Goal: Task Accomplishment & Management: Manage account settings

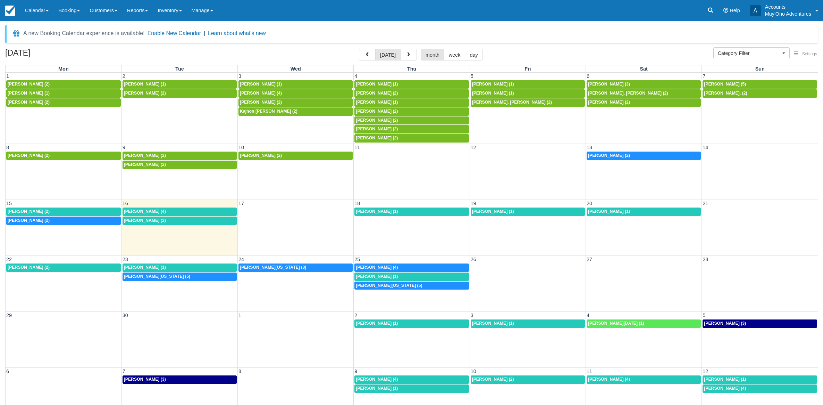
select select
click at [648, 160] on link "6p Benjamin Hans (2)" at bounding box center [644, 155] width 114 height 8
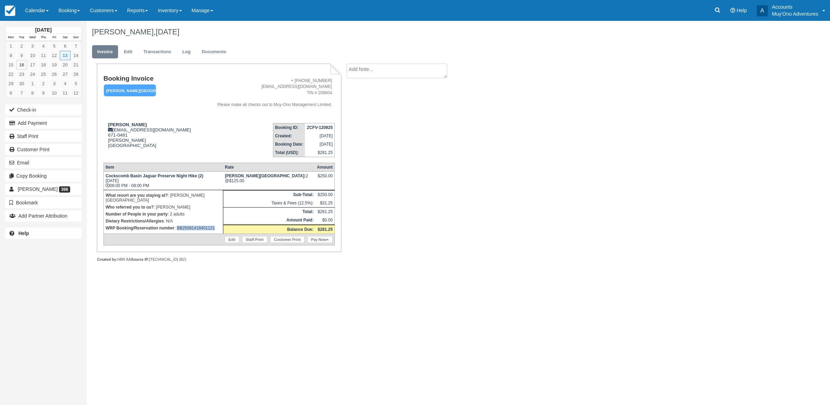
drag, startPoint x: 218, startPoint y: 219, endPoint x: 177, endPoint y: 224, distance: 40.7
click at [177, 224] on p "WRP Booking/Reservation number : BB25081418401121" at bounding box center [164, 227] width 116 height 7
copy p "BB25081418401121"
click at [33, 123] on button "Add Payment" at bounding box center [43, 122] width 76 height 11
click at [50, 125] on button "Add Payment" at bounding box center [43, 122] width 76 height 11
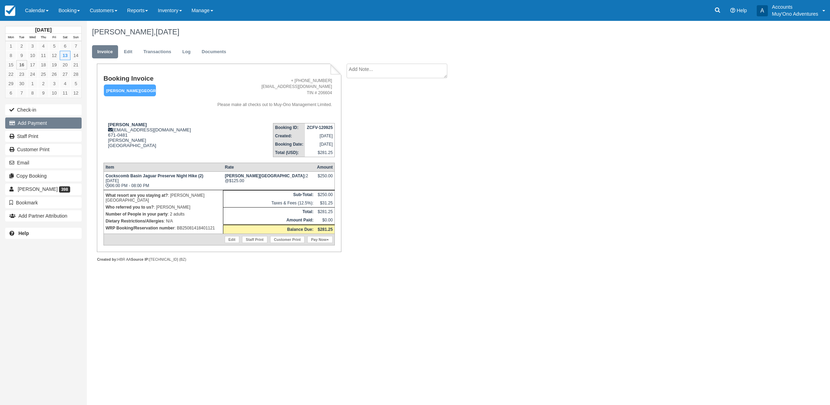
click at [50, 127] on button "Add Payment" at bounding box center [43, 122] width 76 height 11
click at [50, 126] on button "Add Payment" at bounding box center [43, 122] width 76 height 11
click at [704, 123] on div "Benjamin Hans, September 13 2025 Invoice Edit Transactions Log Documents Bookin…" at bounding box center [398, 149] width 623 height 256
drag, startPoint x: 512, startPoint y: 132, endPoint x: 516, endPoint y: 138, distance: 6.9
click at [513, 134] on div "Benjamin Hans, September 13 2025 Invoice Edit Transactions Log Documents Bookin…" at bounding box center [398, 149] width 623 height 256
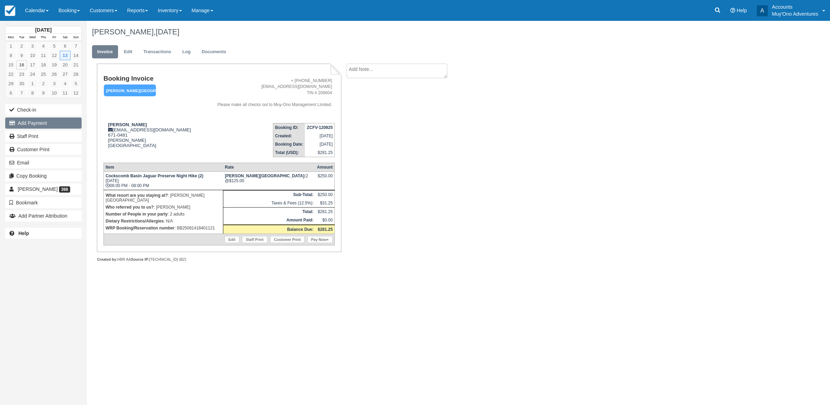
click at [39, 125] on button "Add Payment" at bounding box center [43, 122] width 76 height 11
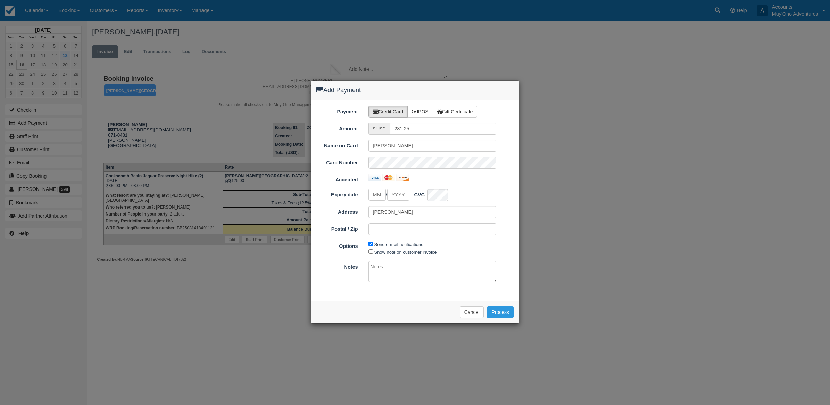
type input "[DATE]"
drag, startPoint x: 415, startPoint y: 110, endPoint x: 416, endPoint y: 117, distance: 7.3
click at [414, 110] on icon at bounding box center [415, 111] width 6 height 5
radio input "true"
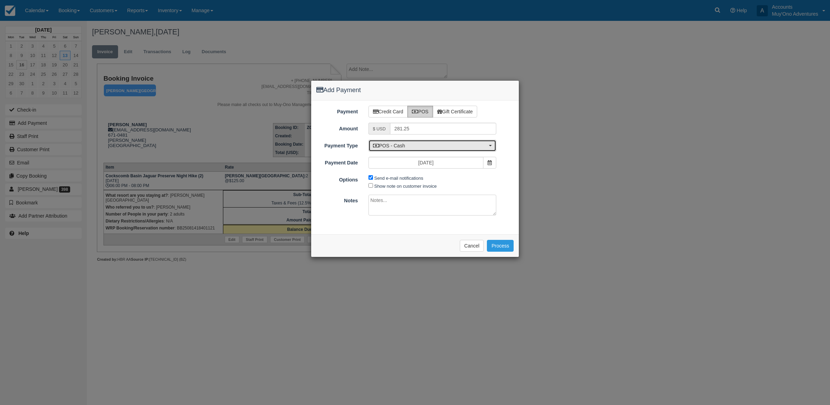
click at [417, 140] on button "POS - Cash" at bounding box center [432, 146] width 128 height 12
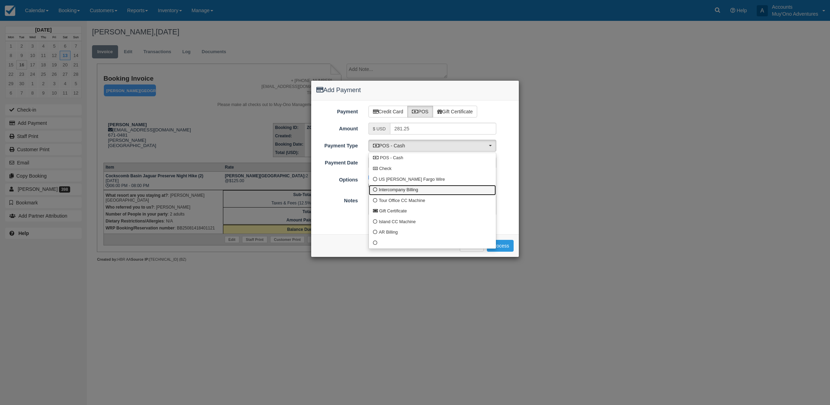
click at [372, 189] on link "Intercompany Billing" at bounding box center [432, 190] width 127 height 11
select select "custom4"
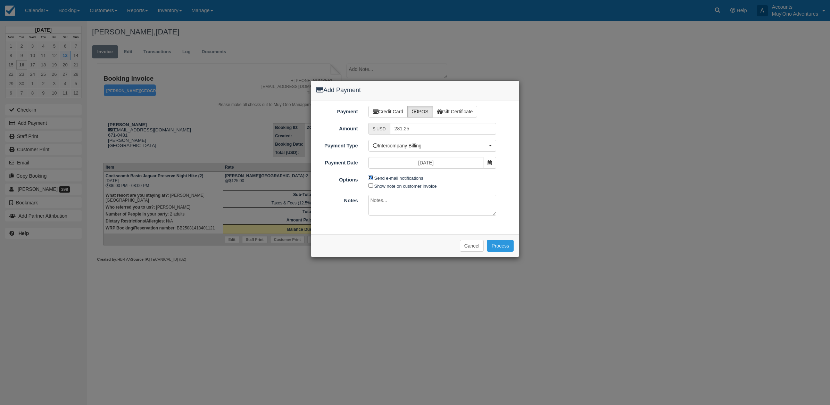
click at [370, 177] on input "Send e-mail notifications" at bounding box center [370, 177] width 5 height 5
checkbox input "false"
click at [380, 209] on textarea at bounding box center [432, 204] width 128 height 21
type textarea "Invoiced in HBR CT"
click at [508, 245] on button "Process" at bounding box center [500, 246] width 27 height 12
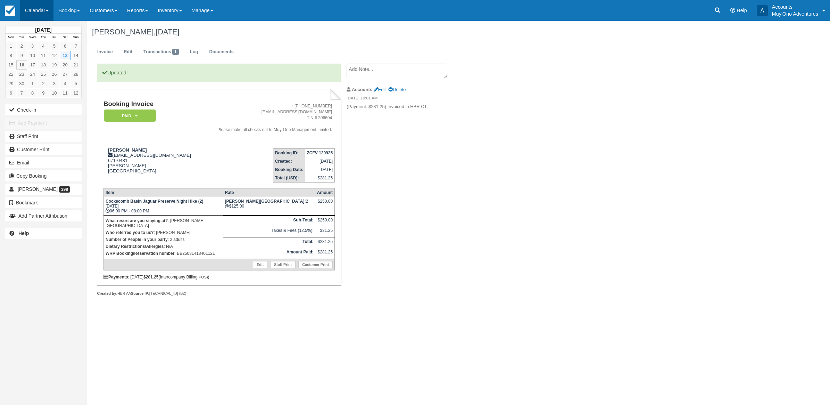
click at [43, 13] on link "Calendar" at bounding box center [36, 10] width 33 height 21
click at [53, 63] on link "Month" at bounding box center [47, 65] width 55 height 15
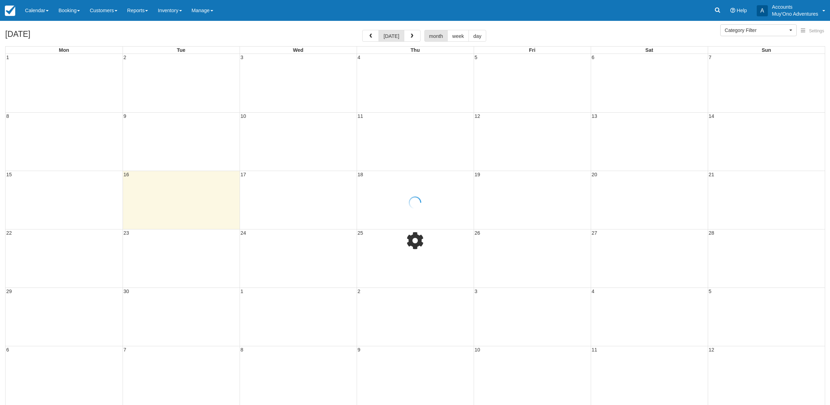
select select
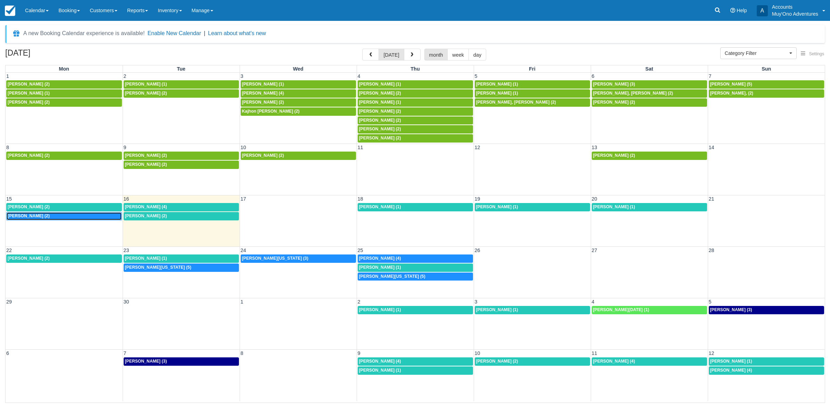
click at [54, 219] on div "7:30a [PERSON_NAME] (2)" at bounding box center [64, 216] width 113 height 6
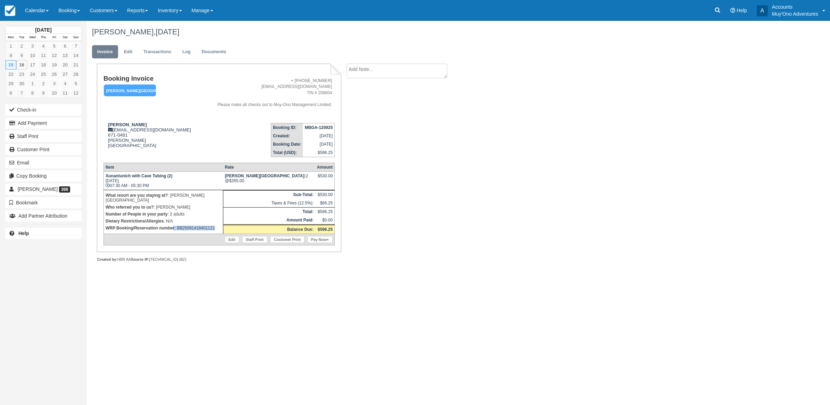
drag, startPoint x: 215, startPoint y: 222, endPoint x: 174, endPoint y: 230, distance: 41.8
click at [174, 230] on td "What resort are you staying at? : Hopkins Bay Resort Who referred you to us? : …" at bounding box center [162, 212] width 119 height 44
click at [711, 51] on div "September 2025 Mon Tue Wed Thu Fri Sat Sun 1 2 3 4 5 6 7 8 9 10 11 12 13 14 15 …" at bounding box center [415, 213] width 830 height 384
click at [28, 9] on link "Calendar" at bounding box center [36, 10] width 33 height 21
drag, startPoint x: 594, startPoint y: 141, endPoint x: 586, endPoint y: 119, distance: 23.2
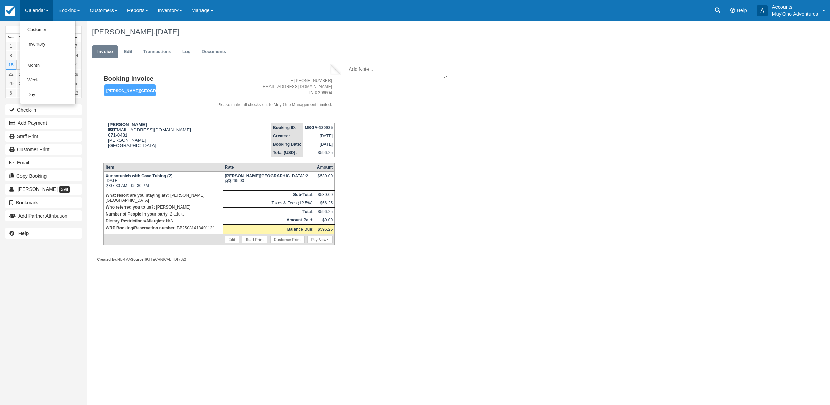
click at [591, 133] on div "Benjamin Hans, September 15 2025 Invoice Edit Transactions Log Documents Bookin…" at bounding box center [398, 149] width 623 height 256
